Goal: Information Seeking & Learning: Learn about a topic

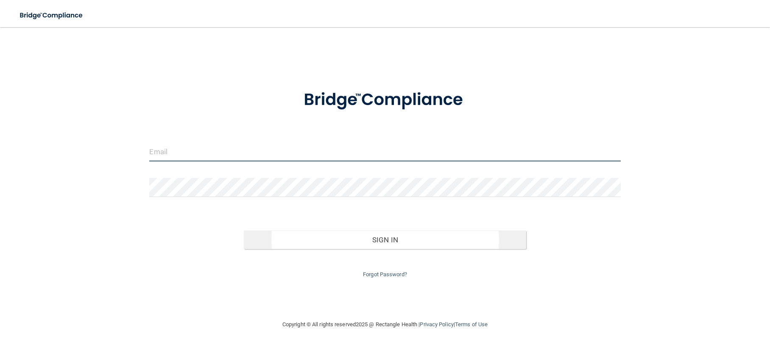
type input "[EMAIL_ADDRESS][DOMAIN_NAME]"
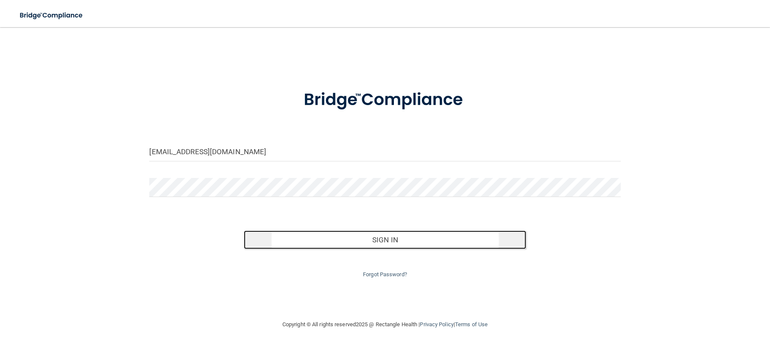
click at [375, 240] on button "Sign In" at bounding box center [385, 240] width 283 height 19
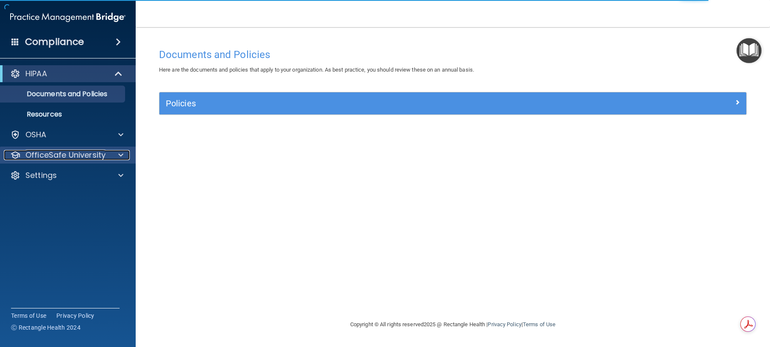
click at [121, 158] on span at bounding box center [120, 155] width 5 height 10
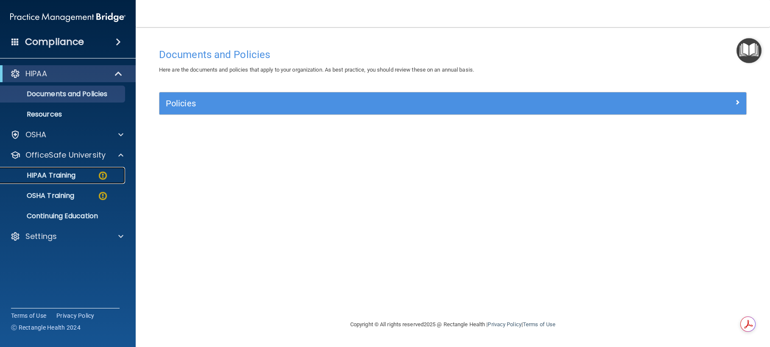
click at [94, 178] on div "HIPAA Training" at bounding box center [64, 175] width 116 height 8
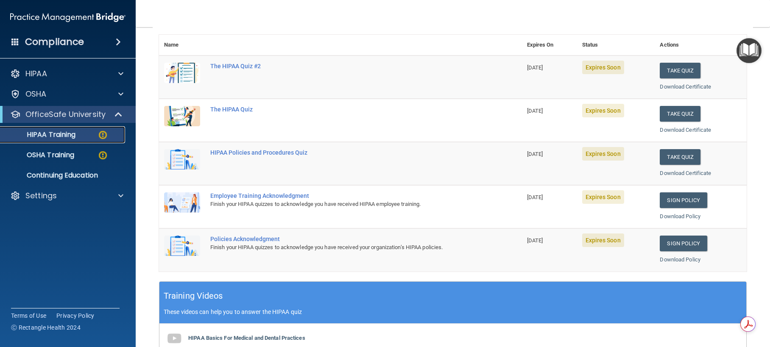
scroll to position [127, 0]
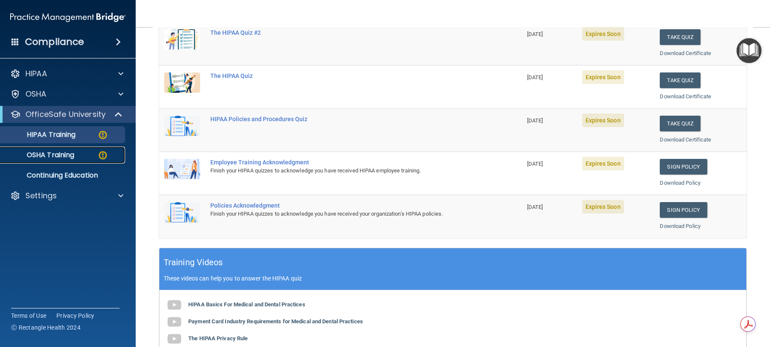
click at [52, 153] on p "OSHA Training" at bounding box center [40, 155] width 69 height 8
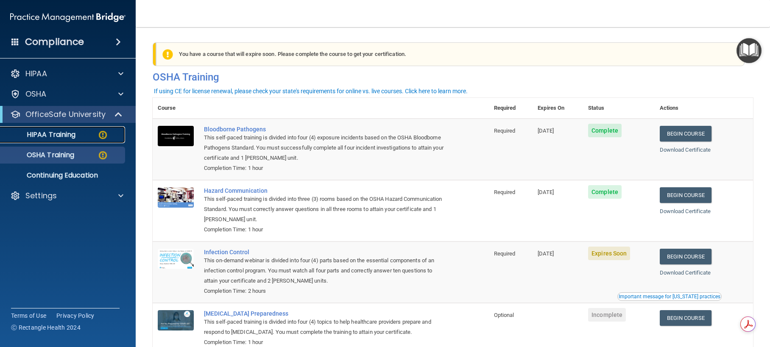
click at [73, 133] on p "HIPAA Training" at bounding box center [41, 135] width 70 height 8
